Goal: Task Accomplishment & Management: Use online tool/utility

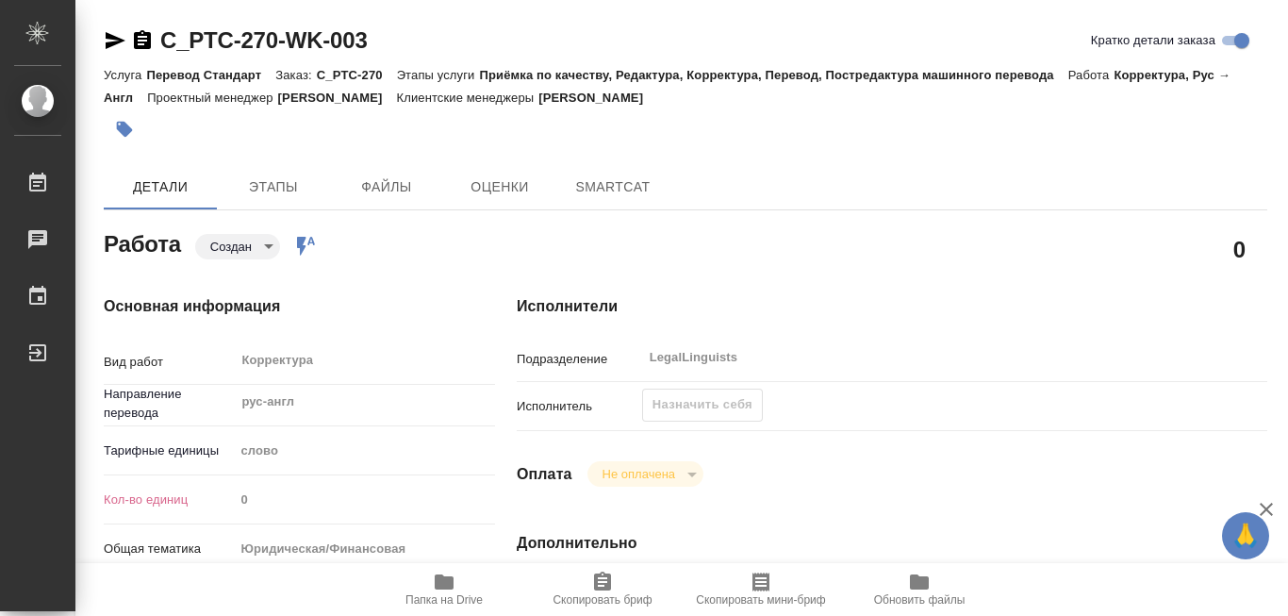
type textarea "x"
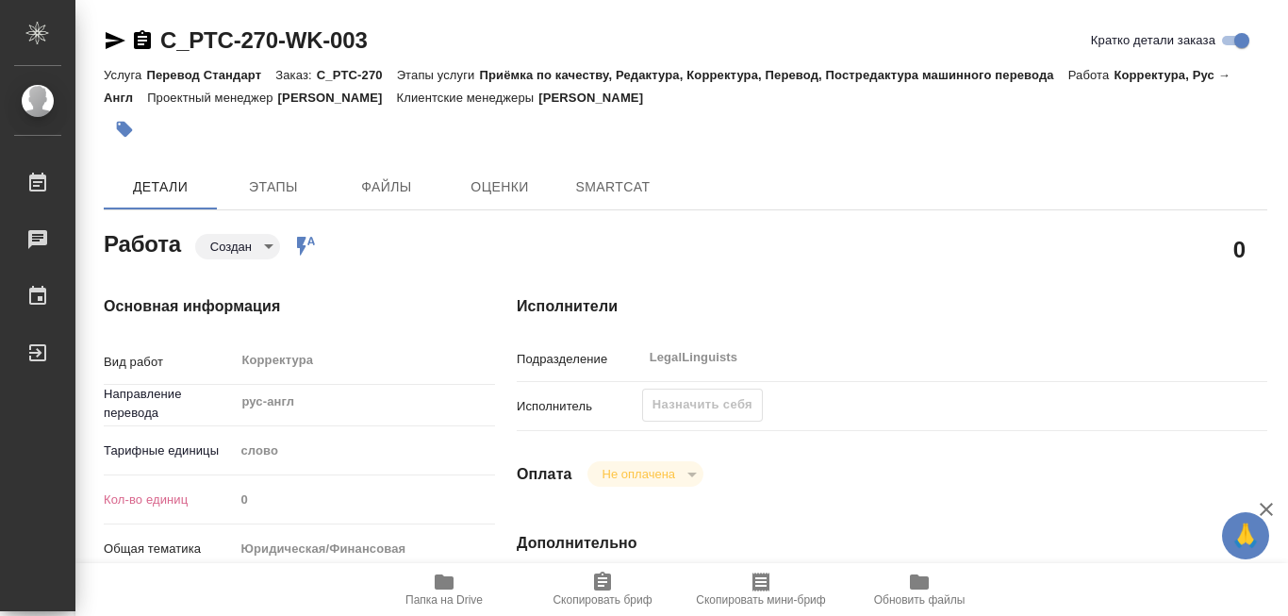
type textarea "x"
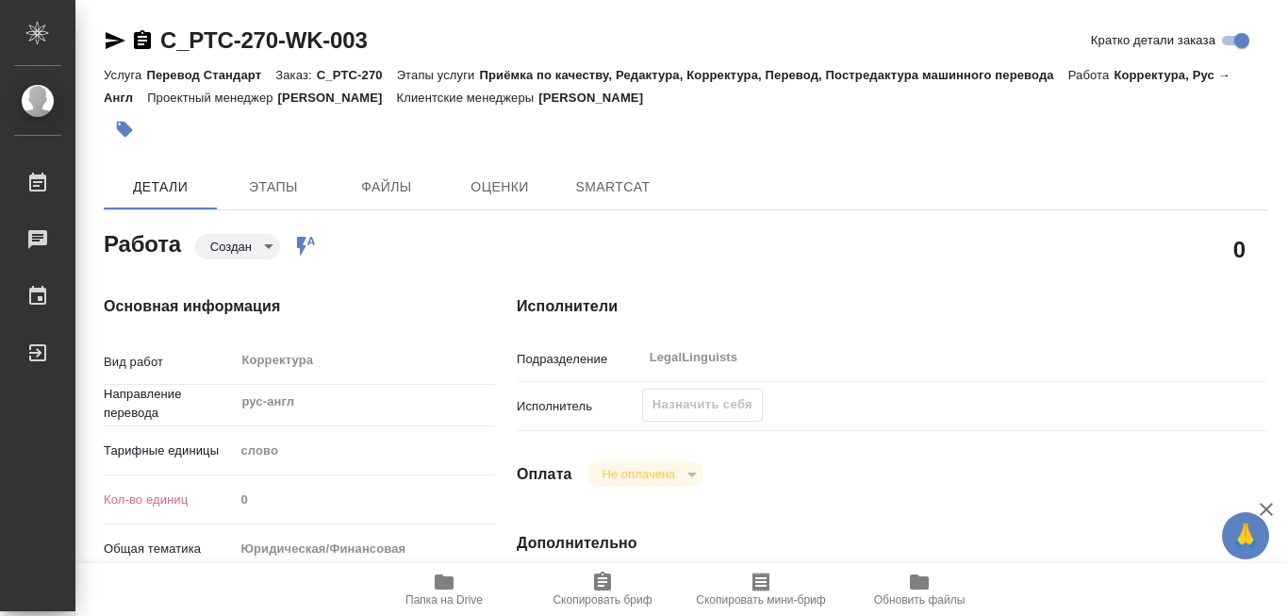
type textarea "x"
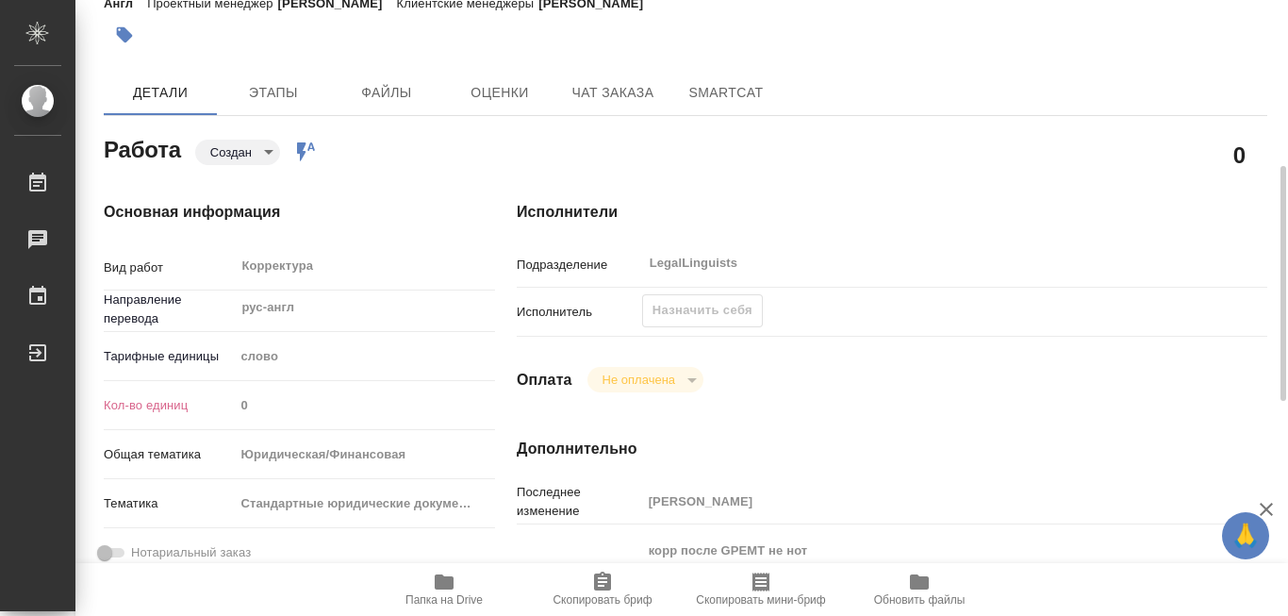
scroll to position [189, 0]
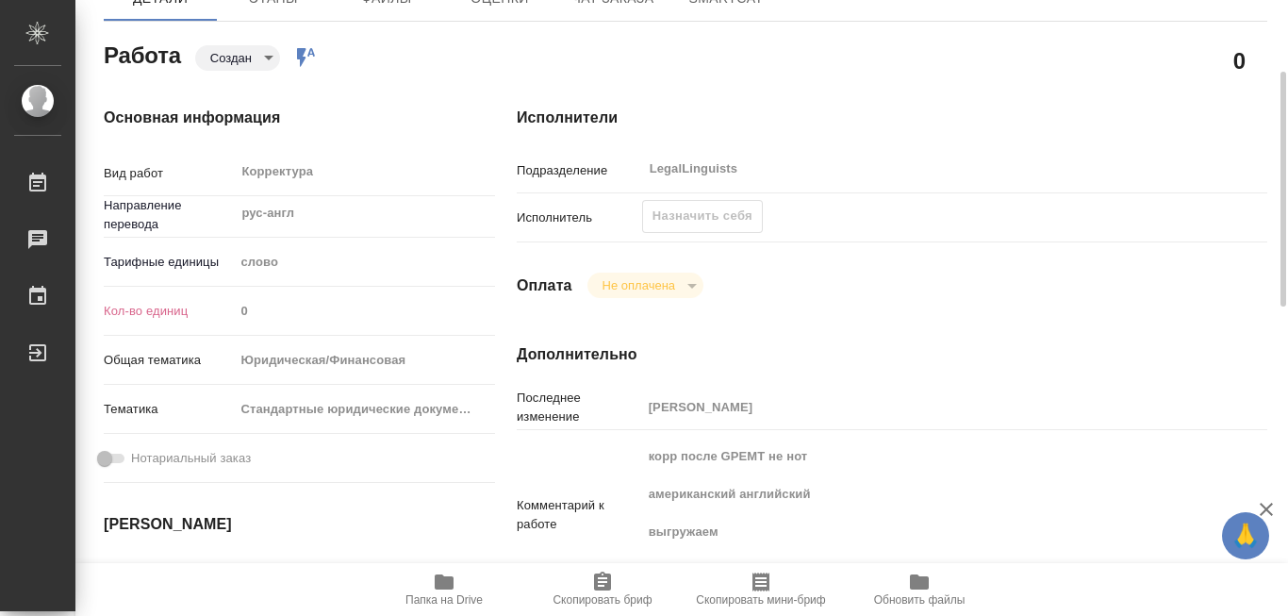
type textarea "x"
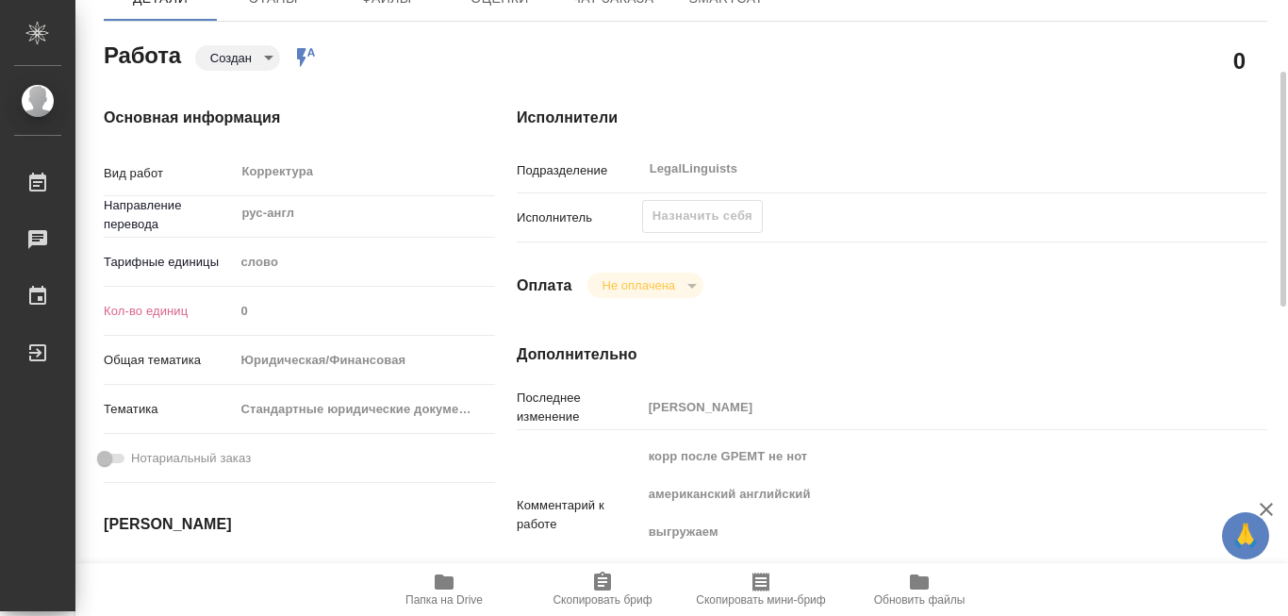
type textarea "x"
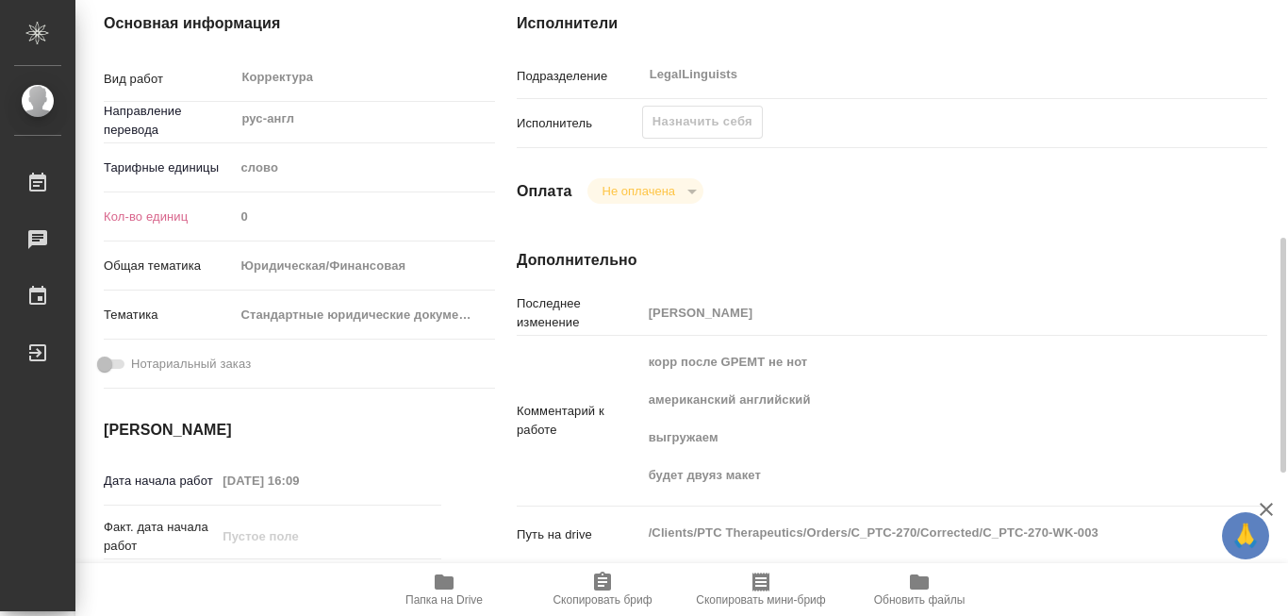
scroll to position [472, 0]
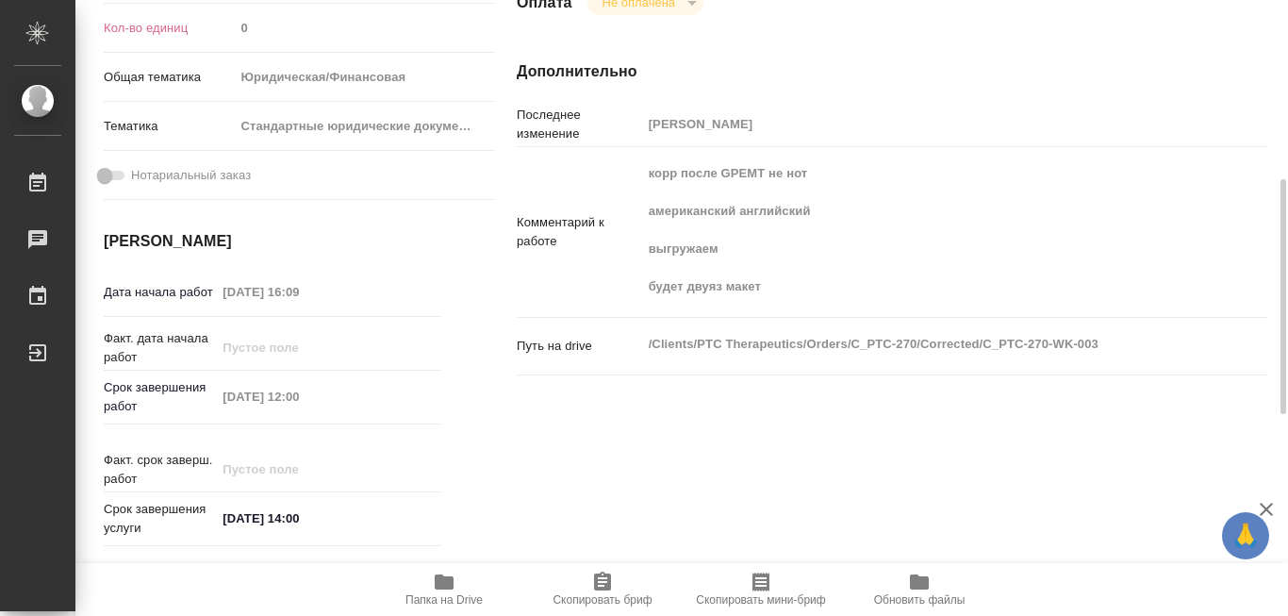
click at [450, 581] on icon "button" at bounding box center [444, 581] width 19 height 15
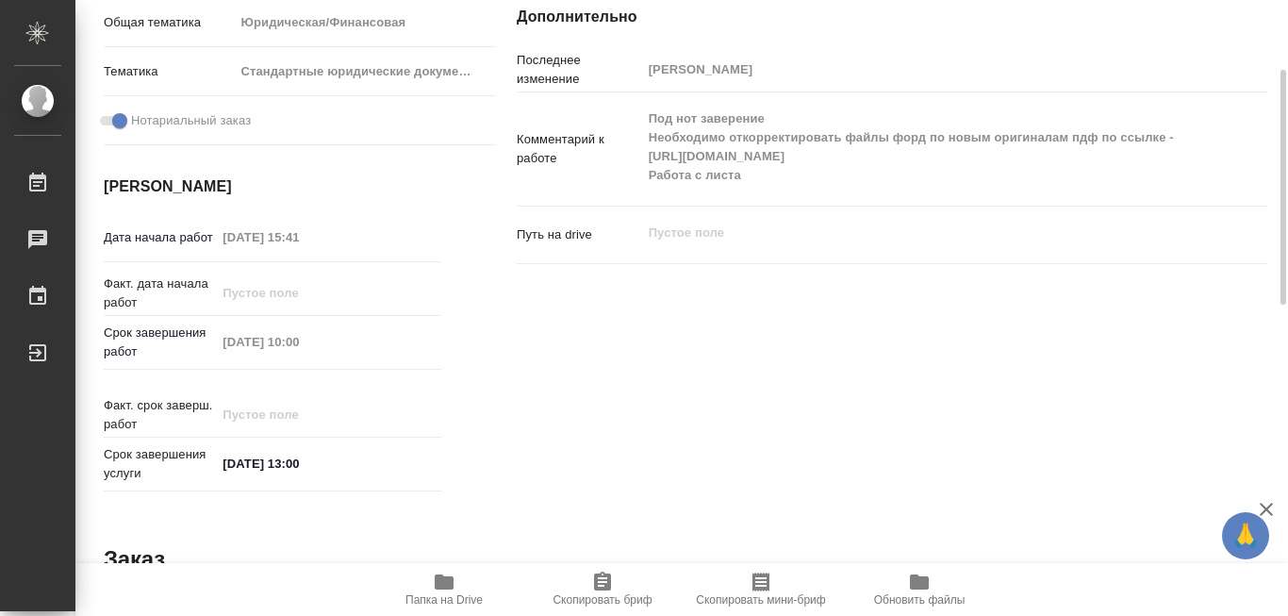
scroll to position [432, 0]
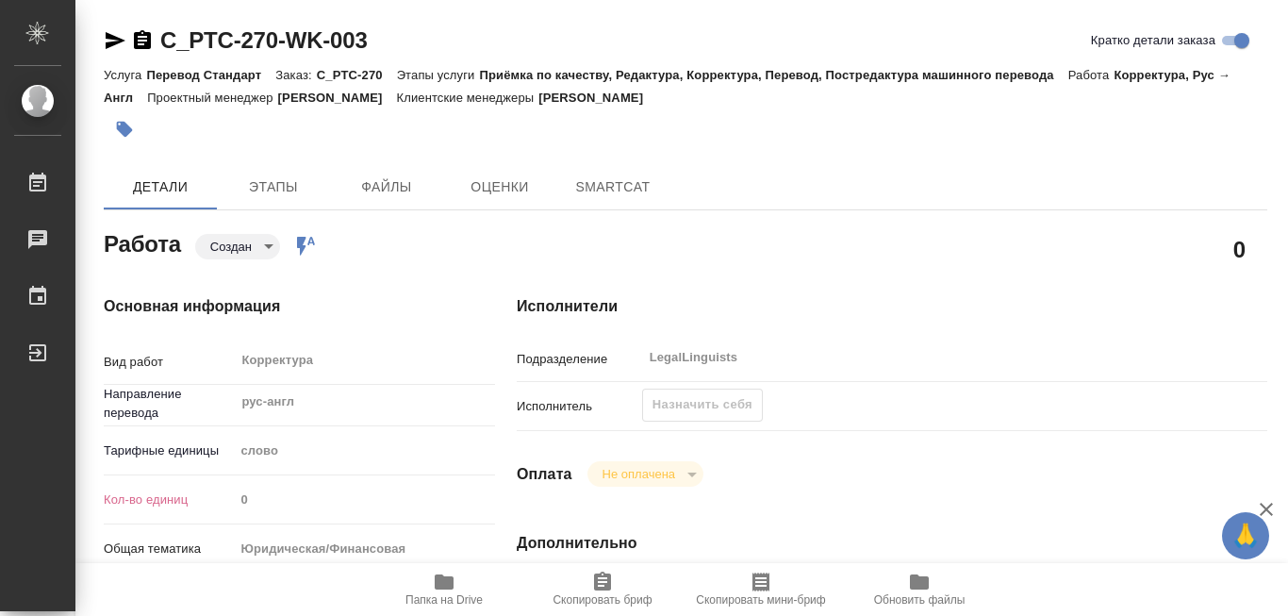
type textarea "x"
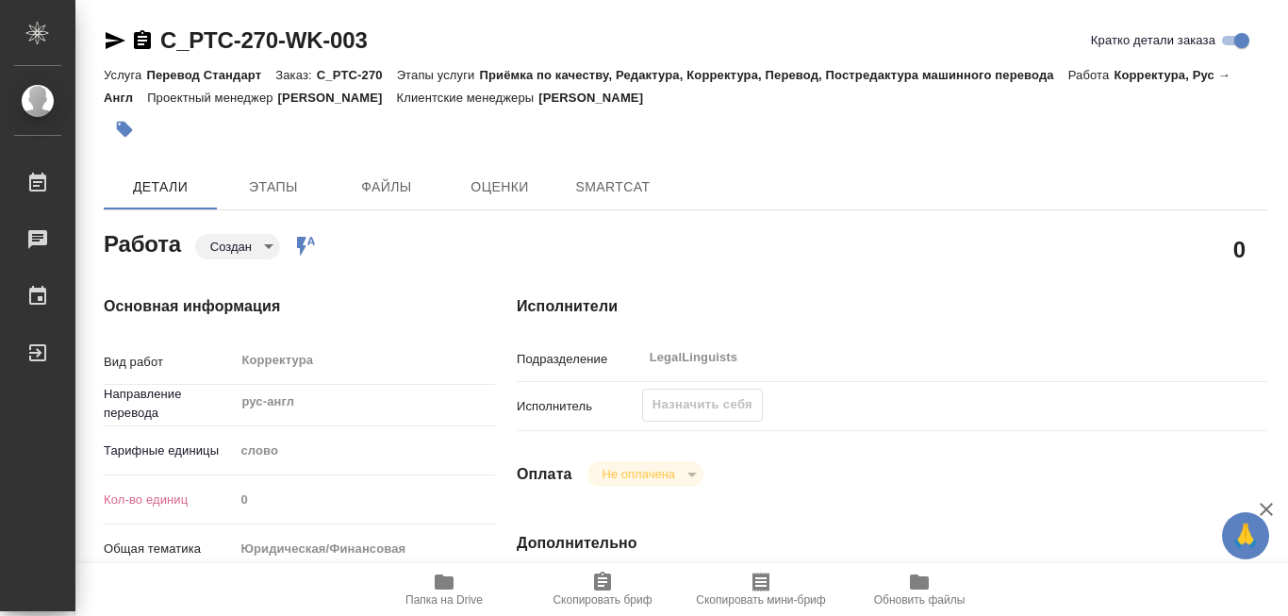
type textarea "x"
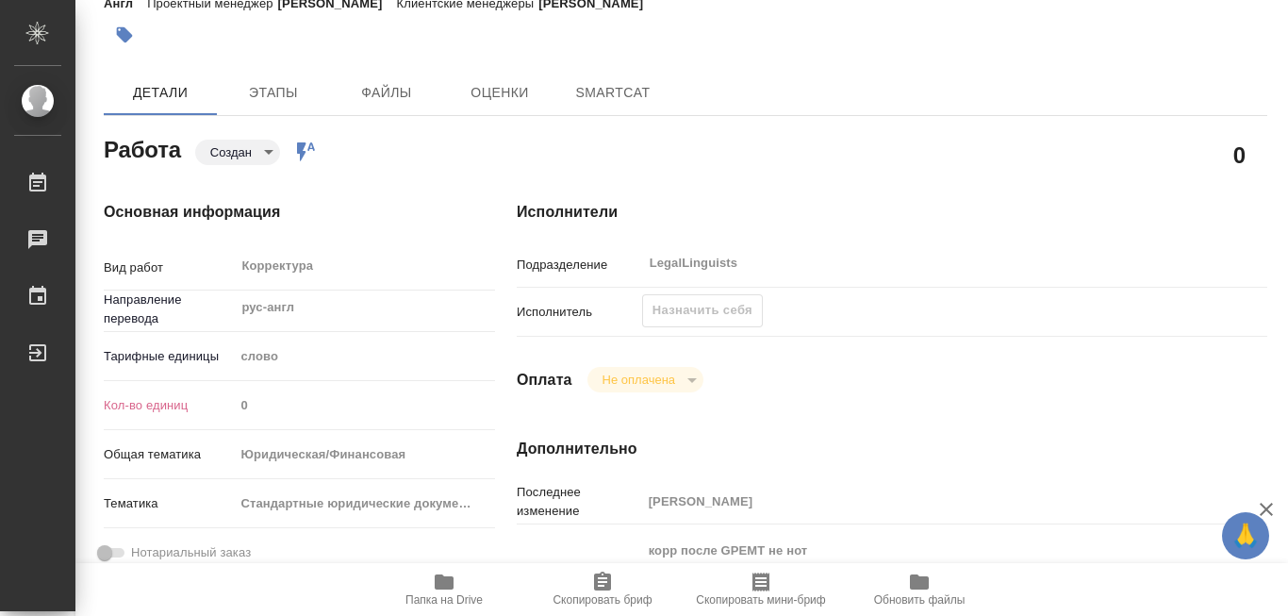
type textarea "x"
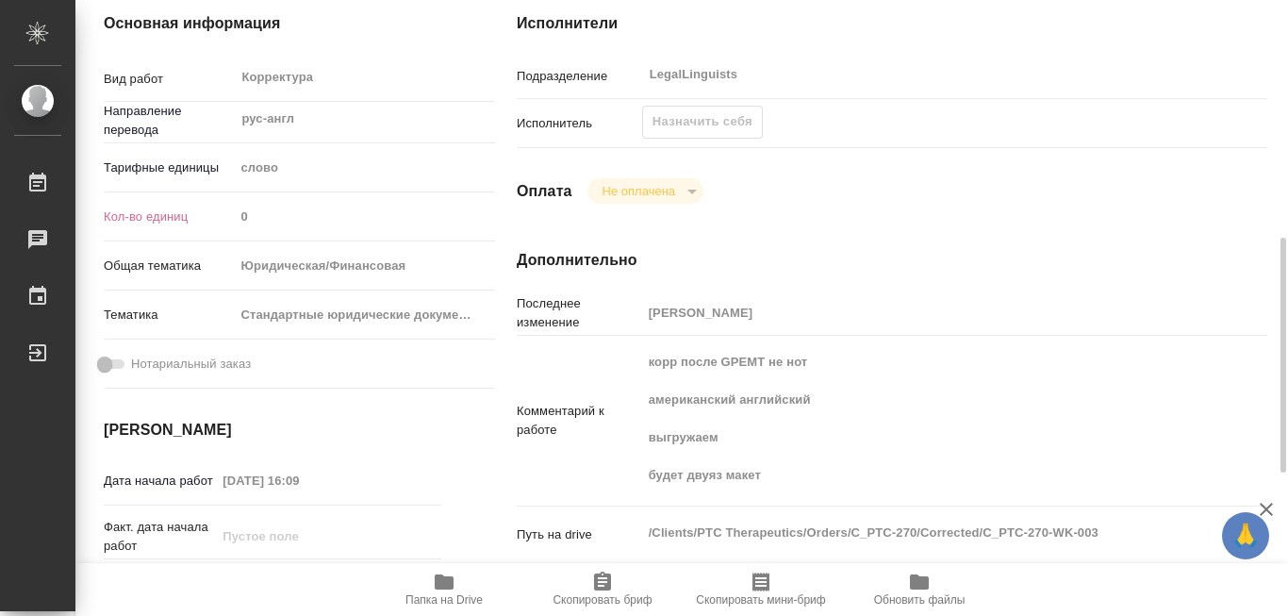
scroll to position [472, 0]
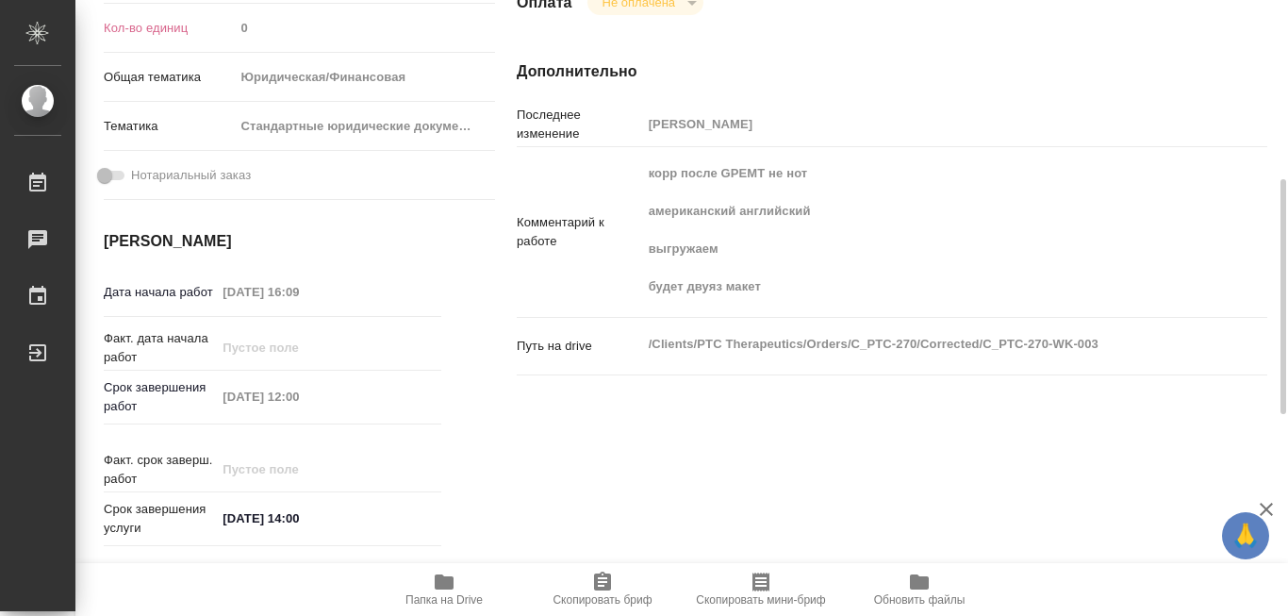
type textarea "x"
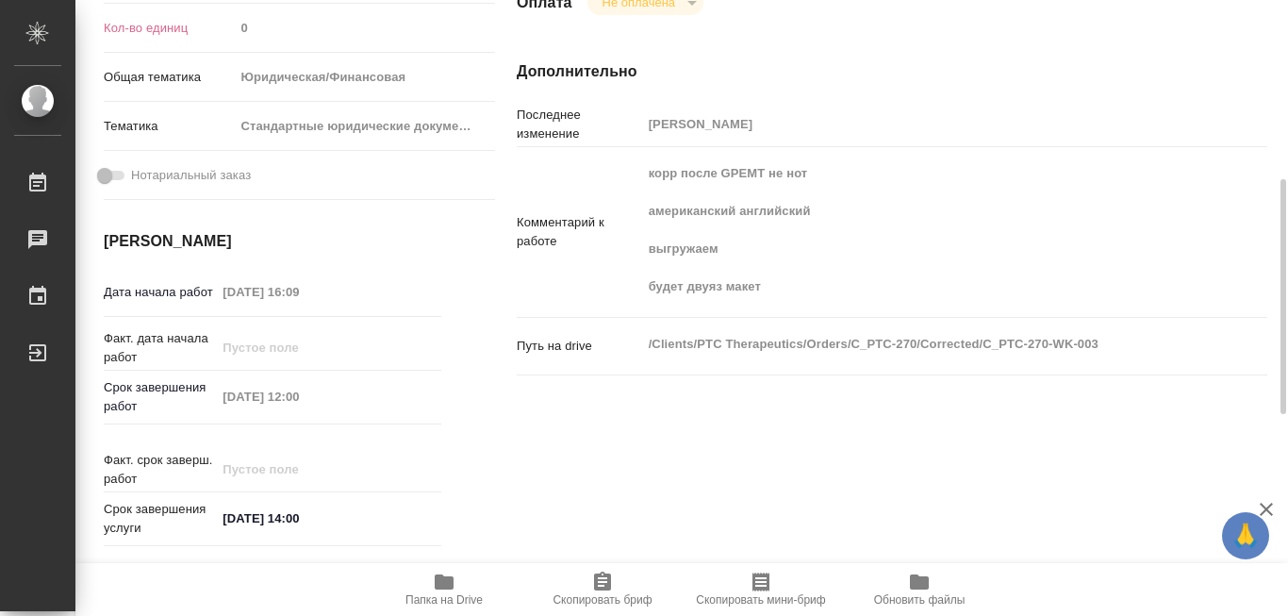
type textarea "x"
